Goal: Task Accomplishment & Management: Use online tool/utility

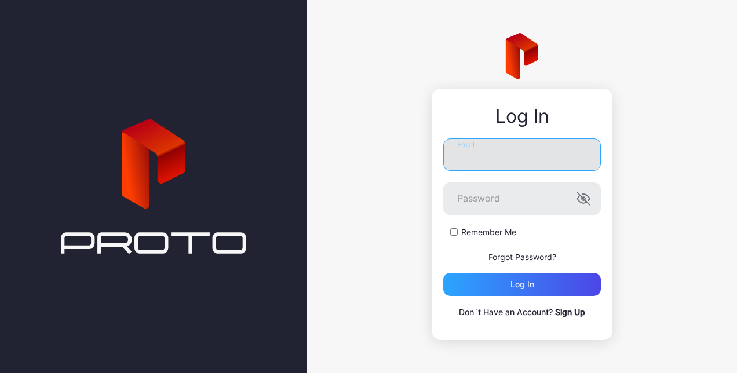
drag, startPoint x: 0, startPoint y: 0, endPoint x: 470, endPoint y: 165, distance: 498.3
click at [470, 165] on input "Email" at bounding box center [521, 154] width 157 height 32
type input "**********"
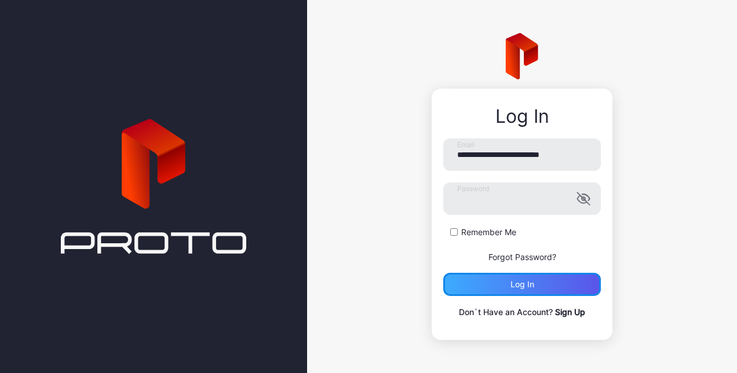
click at [539, 280] on div "Log in" at bounding box center [521, 284] width 157 height 23
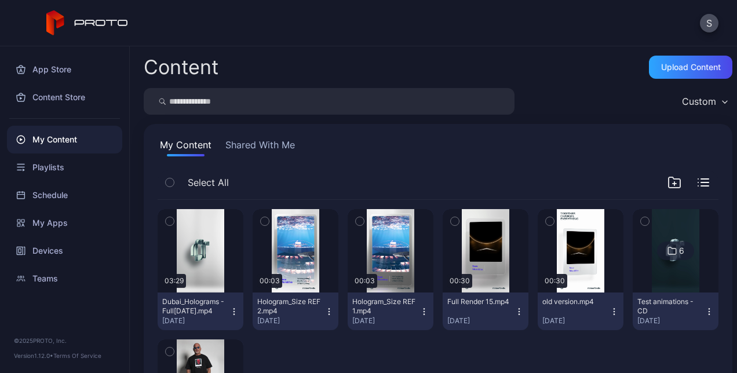
click at [278, 135] on div "My Content Shared With Me Select All Preview 03:29 [GEOGRAPHIC_DATA] - Full[DAT…" at bounding box center [438, 304] width 588 height 360
click at [263, 151] on button "Shared With Me" at bounding box center [260, 147] width 74 height 19
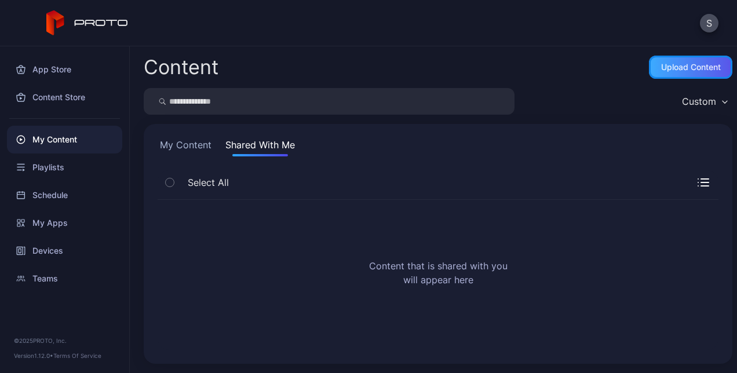
click at [649, 74] on div "Upload Content" at bounding box center [690, 67] width 83 height 23
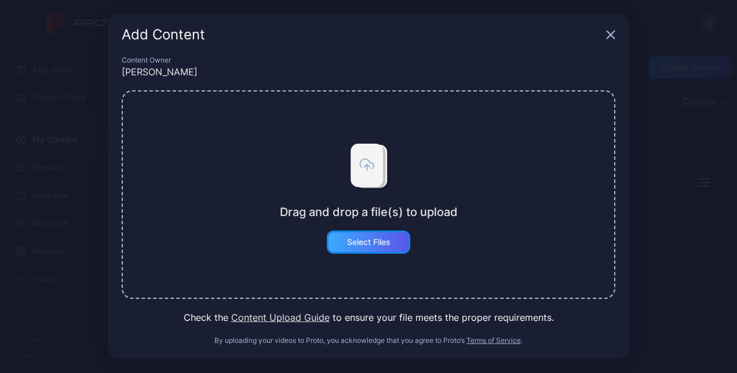
click at [362, 247] on div "Select Files" at bounding box center [368, 241] width 83 height 23
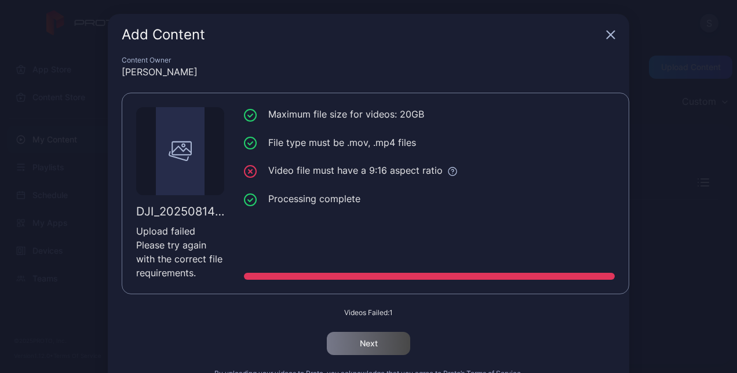
click at [606, 39] on div "Add Content" at bounding box center [368, 35] width 521 height 42
click at [606, 34] on icon "button" at bounding box center [610, 34] width 9 height 9
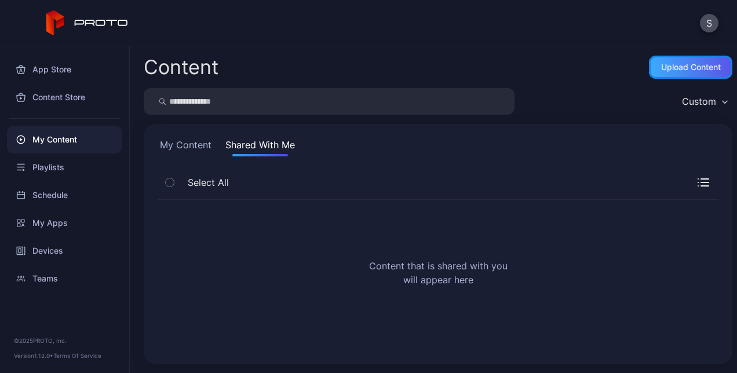
click at [671, 68] on div "Upload Content" at bounding box center [691, 67] width 60 height 9
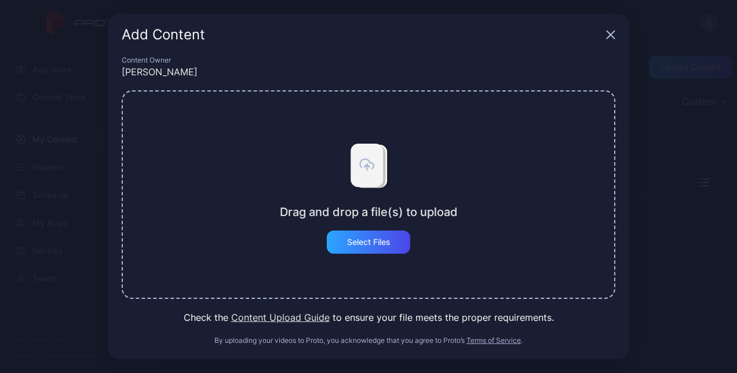
click at [608, 35] on icon "button" at bounding box center [610, 34] width 9 height 9
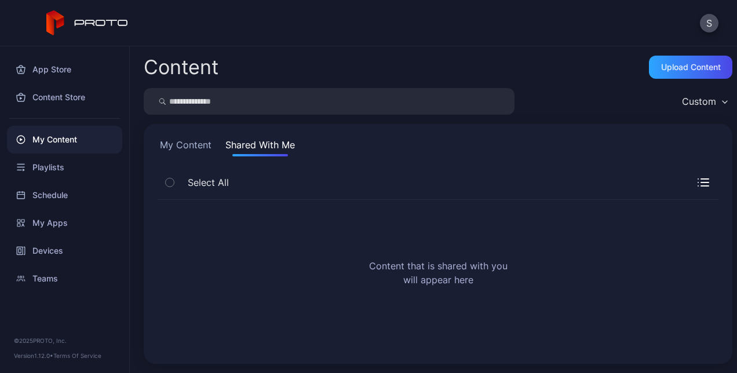
click at [189, 148] on button "My Content" at bounding box center [185, 147] width 56 height 19
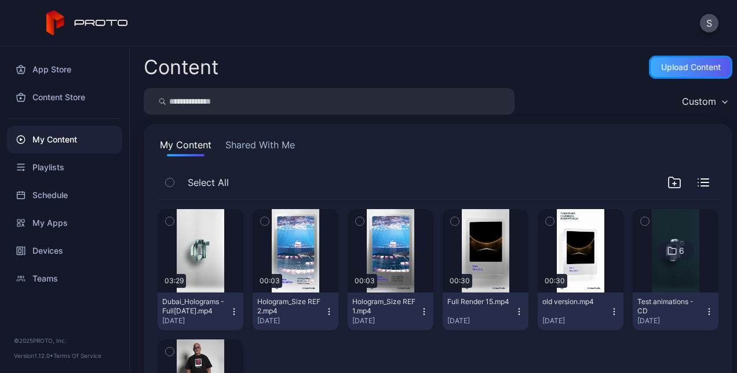
click at [673, 67] on div "Upload Content" at bounding box center [691, 67] width 60 height 9
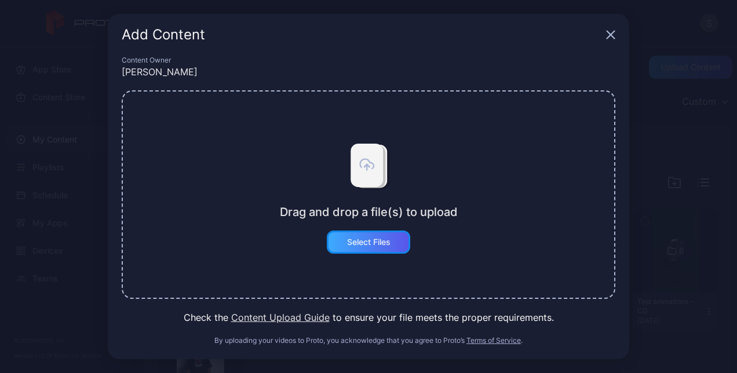
click at [379, 241] on div "Select Files" at bounding box center [368, 241] width 43 height 9
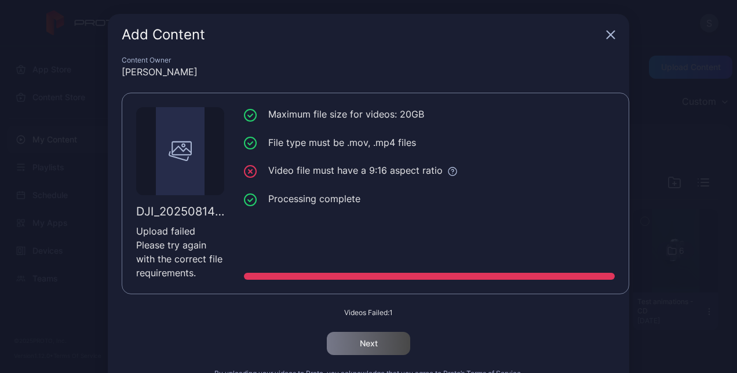
click at [607, 34] on icon "button" at bounding box center [611, 35] width 8 height 8
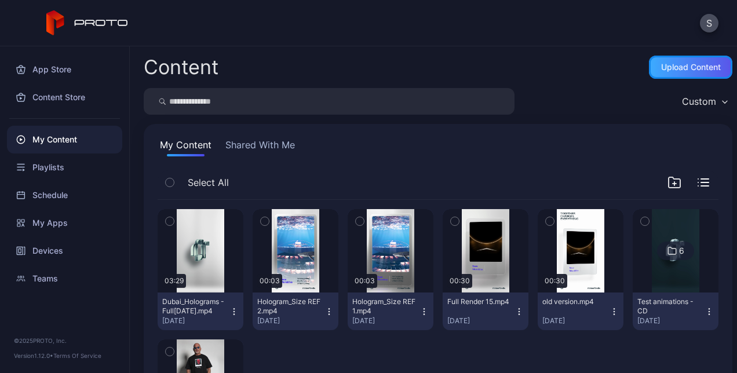
click at [665, 67] on div "Upload Content" at bounding box center [691, 67] width 60 height 9
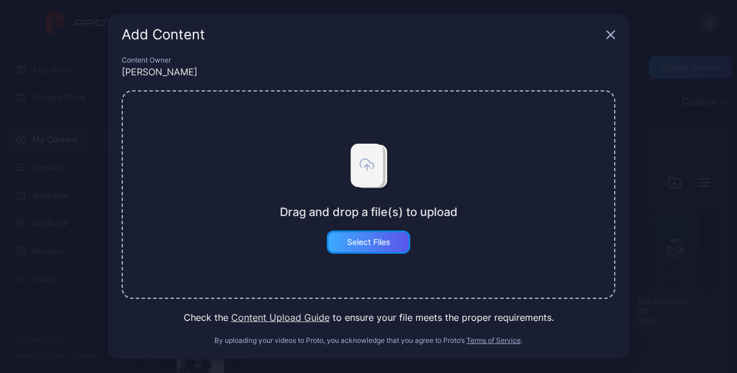
click at [389, 243] on div "Select Files" at bounding box center [368, 241] width 43 height 9
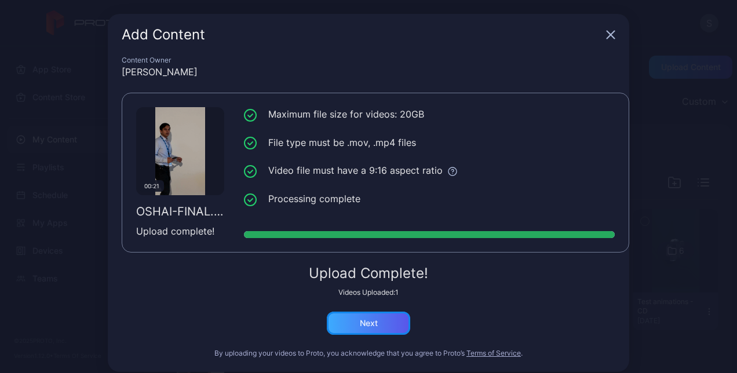
click at [391, 323] on div "Next" at bounding box center [368, 323] width 83 height 23
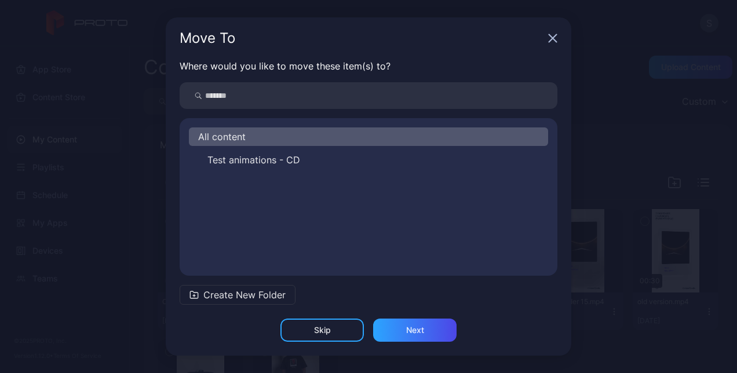
click at [230, 141] on span "All content" at bounding box center [221, 137] width 47 height 14
click at [418, 335] on div "Next" at bounding box center [414, 329] width 83 height 23
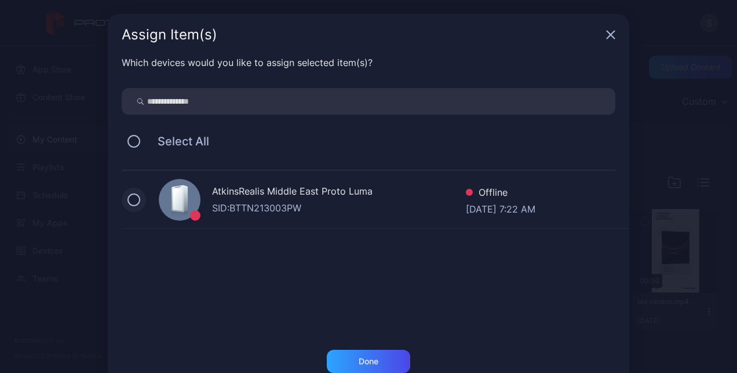
click at [127, 197] on button at bounding box center [133, 199] width 13 height 13
click at [372, 366] on div "Done" at bounding box center [368, 361] width 83 height 23
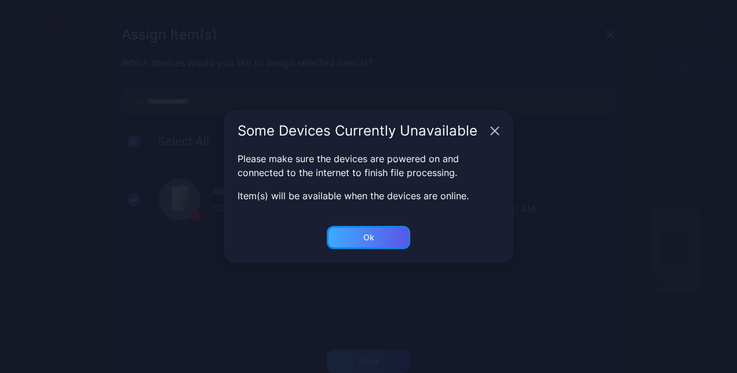
click at [369, 357] on div "Ok" at bounding box center [368, 361] width 20 height 9
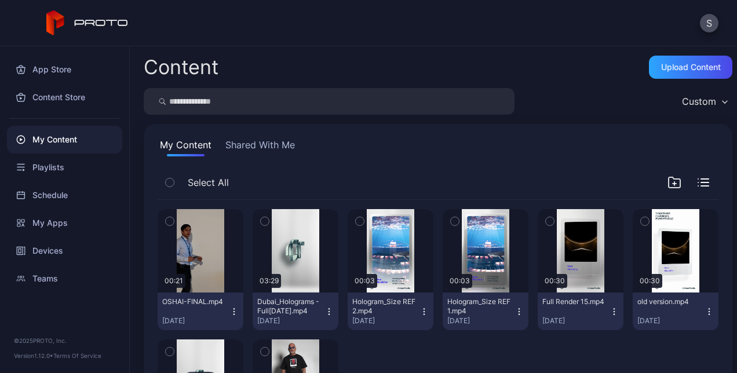
click at [167, 219] on icon "button" at bounding box center [170, 221] width 8 height 13
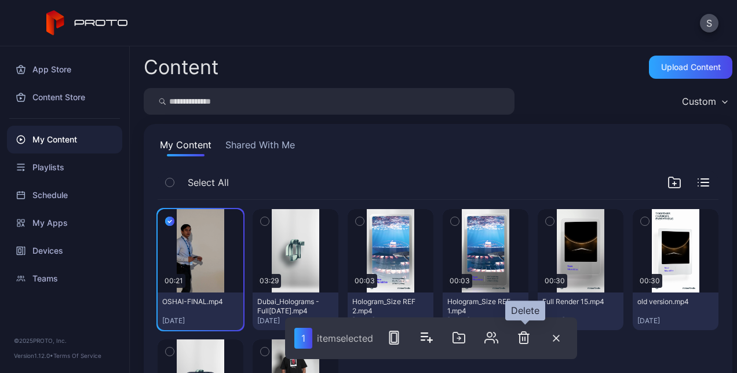
click at [528, 344] on icon "button" at bounding box center [524, 338] width 14 height 14
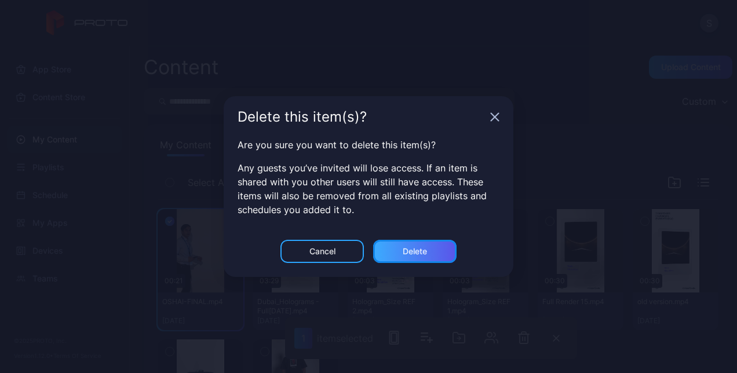
click at [424, 250] on div "Delete" at bounding box center [414, 251] width 24 height 9
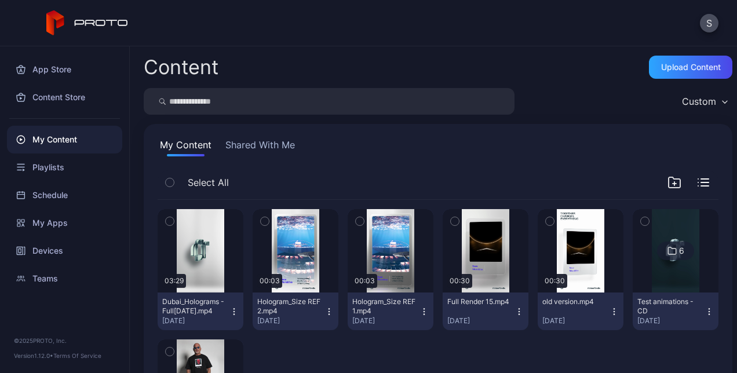
click at [342, 178] on div "Select All" at bounding box center [437, 185] width 561 height 30
click at [383, 346] on div "Preview 03:29 Dubai_Holograms - Full[DATE].mp4 [DATE] Preview 00:03 Hologram_Si…" at bounding box center [437, 335] width 561 height 270
click at [66, 142] on div "My Content" at bounding box center [64, 140] width 115 height 28
click at [406, 54] on div "Content Upload Content Custom My Content Shared With Me Select All Preview 03:2…" at bounding box center [433, 209] width 607 height 327
click at [699, 22] on button "S" at bounding box center [708, 23] width 19 height 19
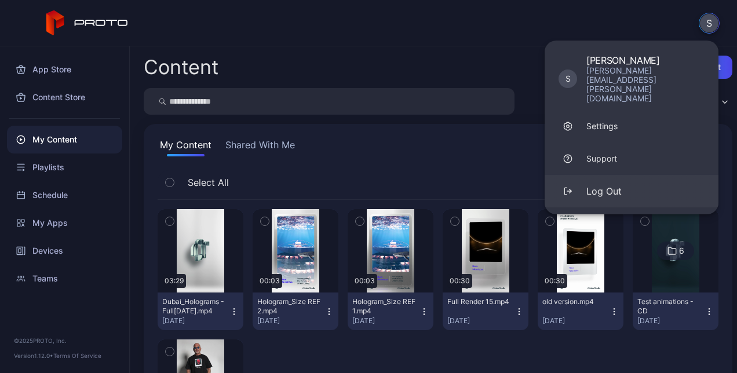
click at [602, 184] on div "Log Out" at bounding box center [603, 191] width 35 height 14
